Goal: Find specific page/section: Find specific page/section

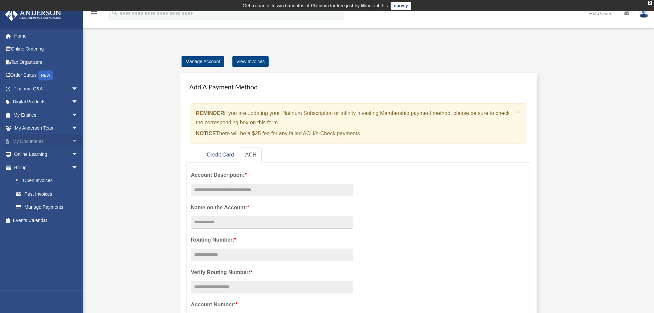
click at [32, 141] on link "My Documents arrow_drop_down" at bounding box center [46, 141] width 83 height 13
click at [72, 140] on span "arrow_drop_down" at bounding box center [78, 142] width 13 height 14
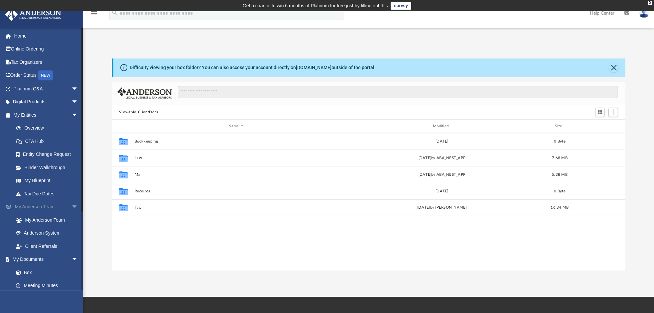
scroll to position [146, 509]
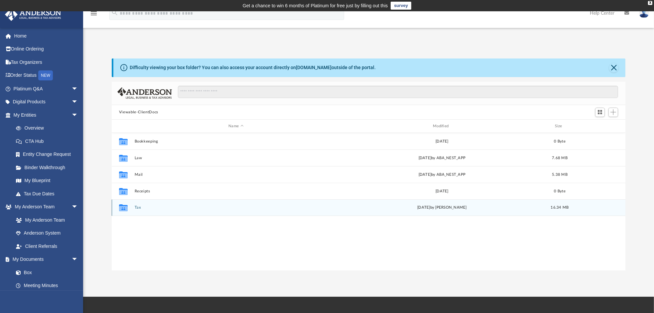
click at [144, 206] on button "Tax" at bounding box center [235, 208] width 203 height 4
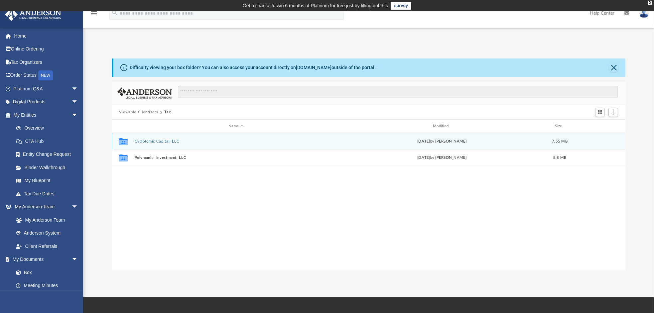
click at [153, 143] on button "Cyclotomic Capital, LLC" at bounding box center [235, 141] width 203 height 4
click at [122, 142] on icon "grid" at bounding box center [123, 141] width 9 height 7
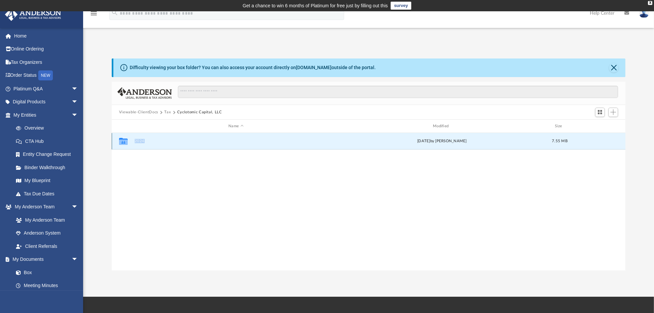
click at [122, 141] on g "grid" at bounding box center [123, 141] width 9 height 7
click at [237, 195] on div "Collaborated Folder 2024 [DATE] by [PERSON_NAME] 7.55 MB" at bounding box center [369, 202] width 514 height 138
click at [162, 111] on span "Viewable-ClientDocs" at bounding box center [142, 112] width 46 height 6
click at [165, 111] on button "Tax" at bounding box center [167, 112] width 7 height 6
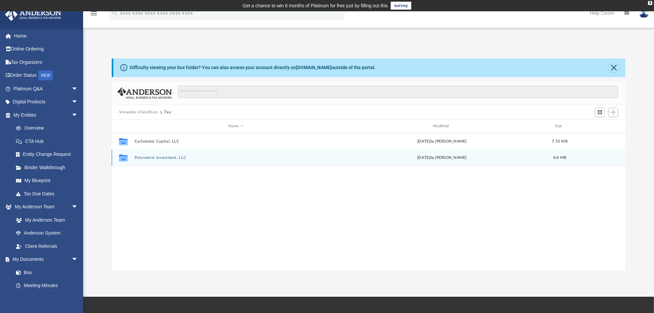
click at [159, 159] on button "Polynomial Investment, LLC" at bounding box center [235, 158] width 203 height 4
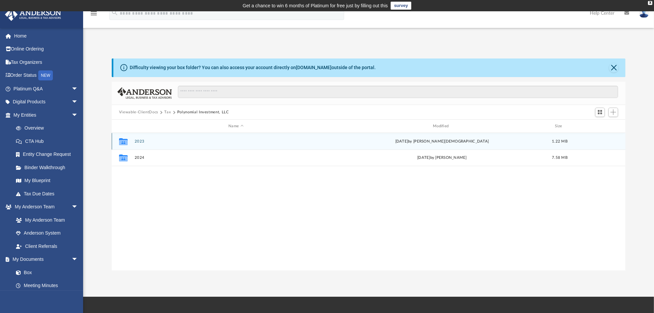
click at [138, 143] on button "2023" at bounding box center [235, 141] width 203 height 4
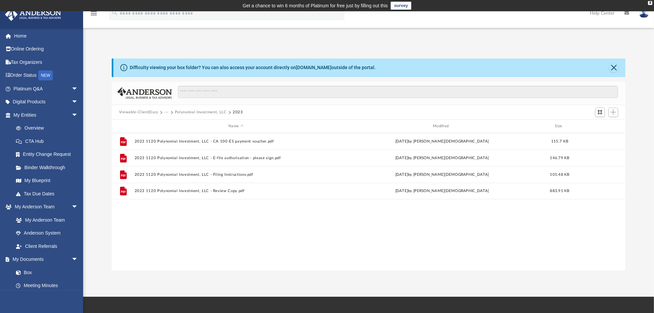
click at [179, 111] on button "Polynomial Investment, LLC" at bounding box center [201, 112] width 52 height 6
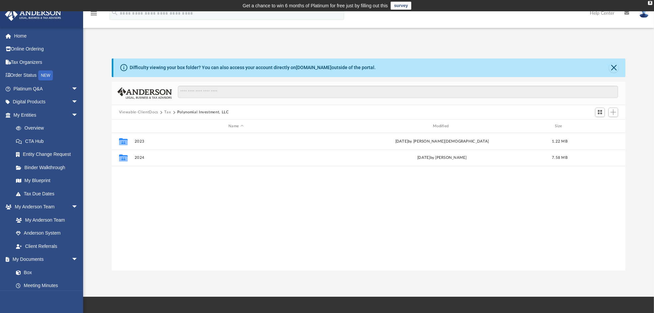
click at [167, 110] on button "Tax" at bounding box center [167, 112] width 7 height 6
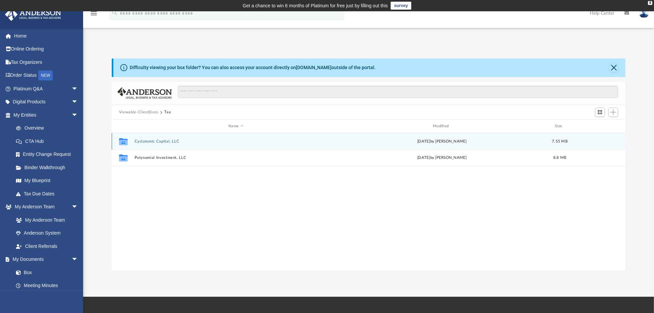
click at [159, 141] on button "Cyclotomic Capital, LLC" at bounding box center [235, 141] width 203 height 4
click at [126, 143] on icon "grid" at bounding box center [123, 142] width 9 height 5
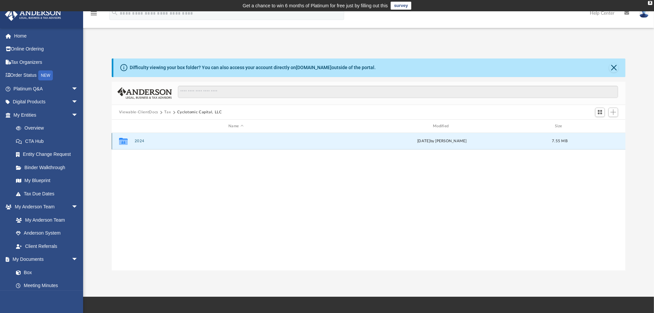
click at [140, 142] on button "2024" at bounding box center [235, 141] width 203 height 4
